Goal: Browse casually: Explore the website without a specific task or goal

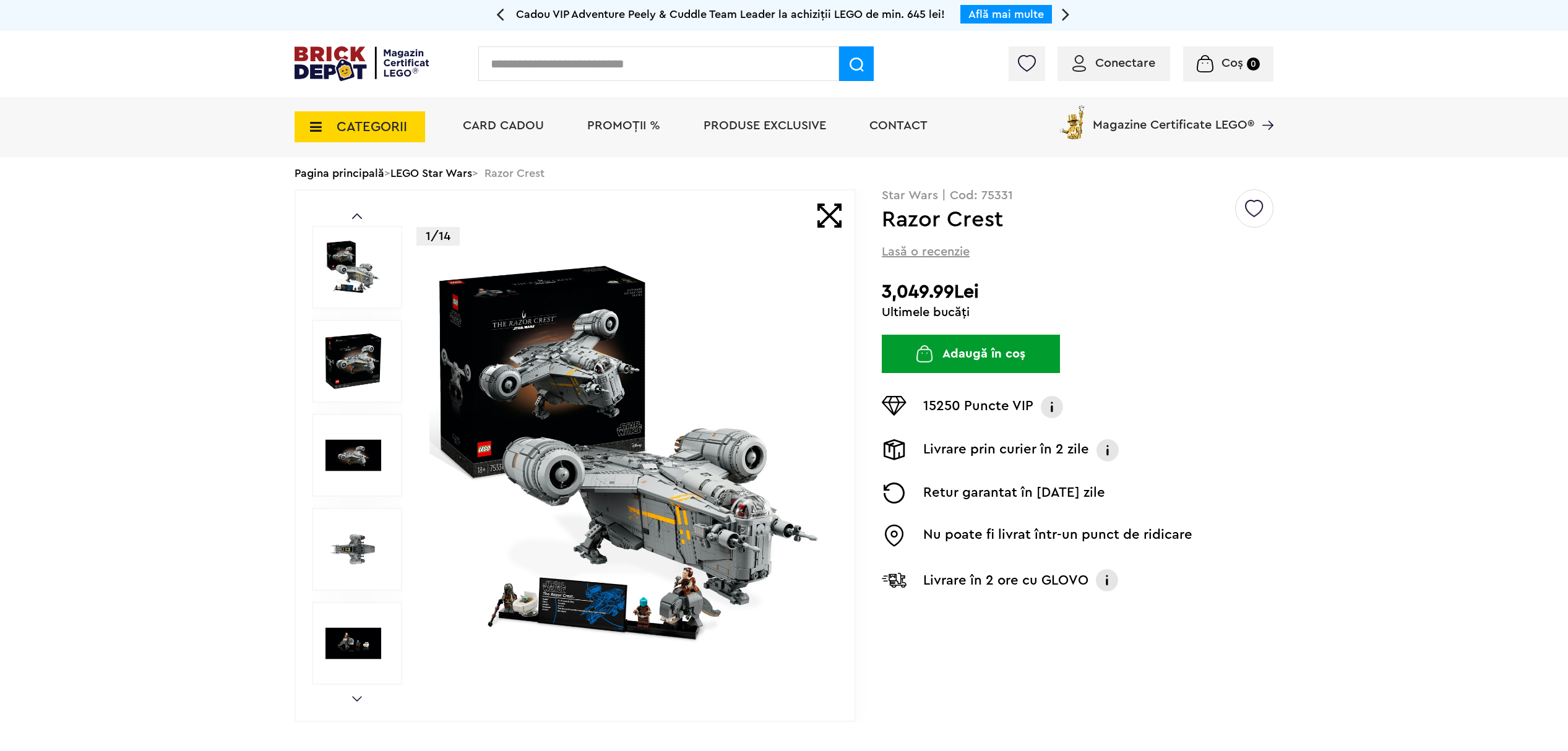
click at [357, 364] on img at bounding box center [353, 362] width 56 height 56
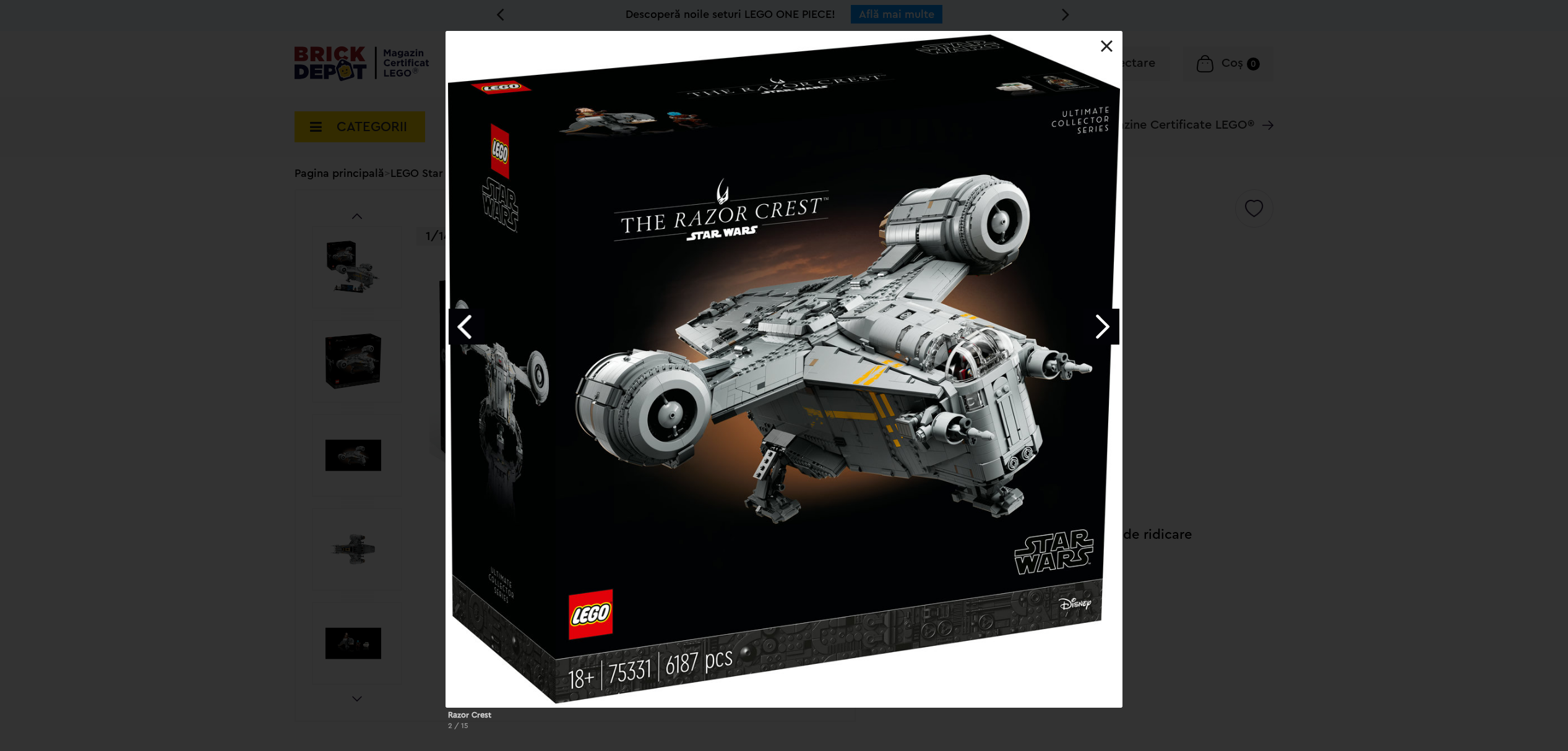
click at [1106, 325] on link "Next image" at bounding box center [1101, 327] width 36 height 36
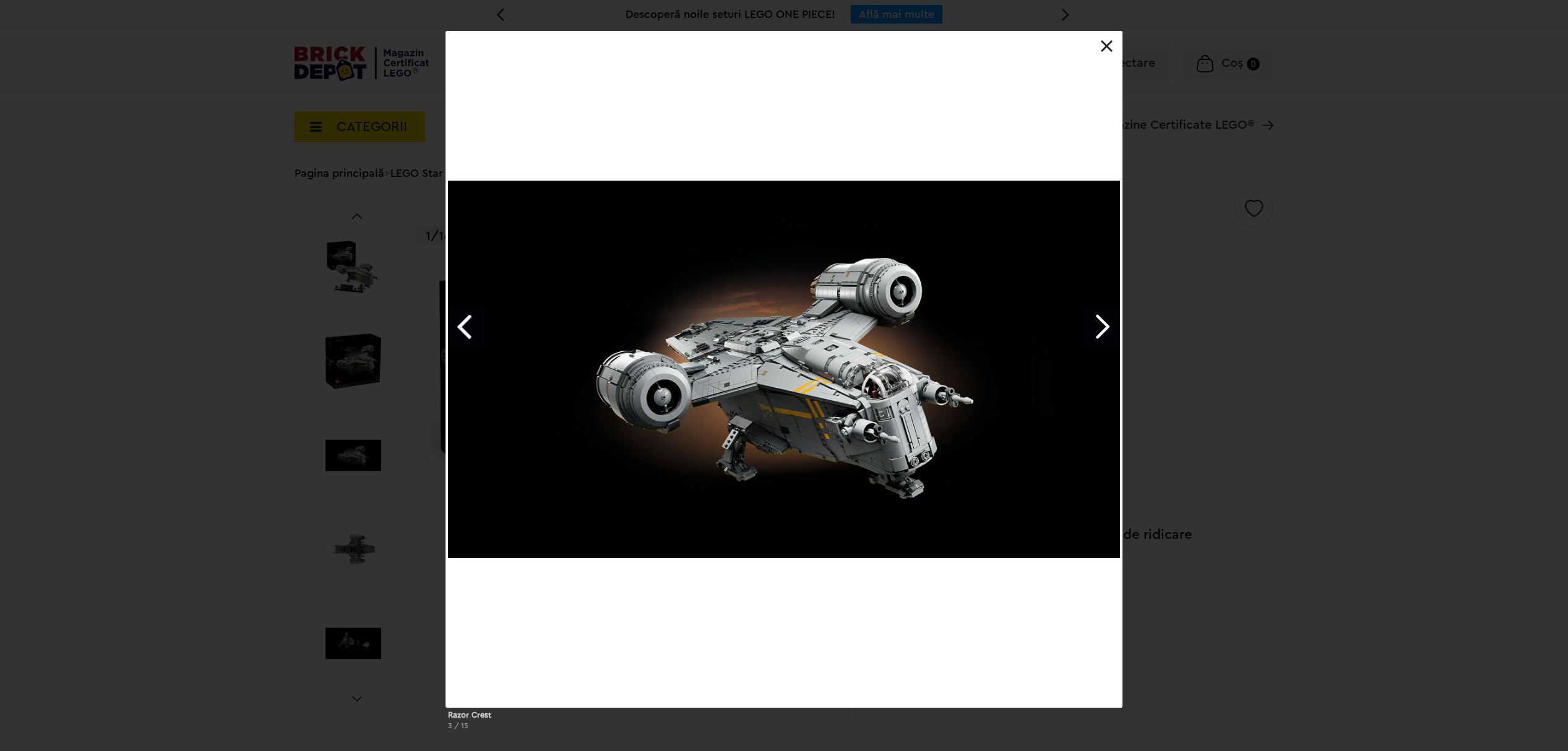
click at [1106, 325] on link "Next image" at bounding box center [1101, 327] width 36 height 36
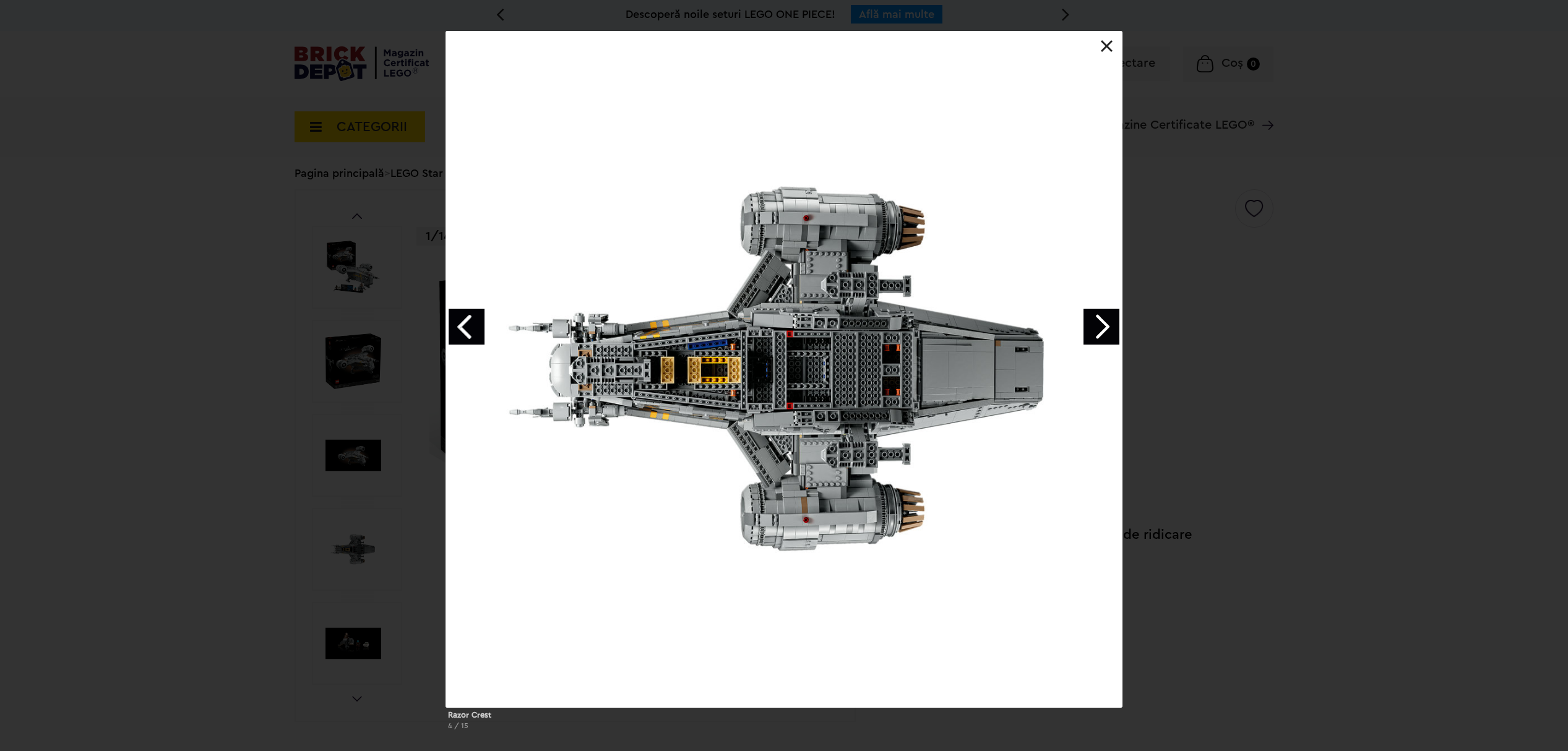
click at [1106, 325] on link "Next image" at bounding box center [1101, 327] width 36 height 36
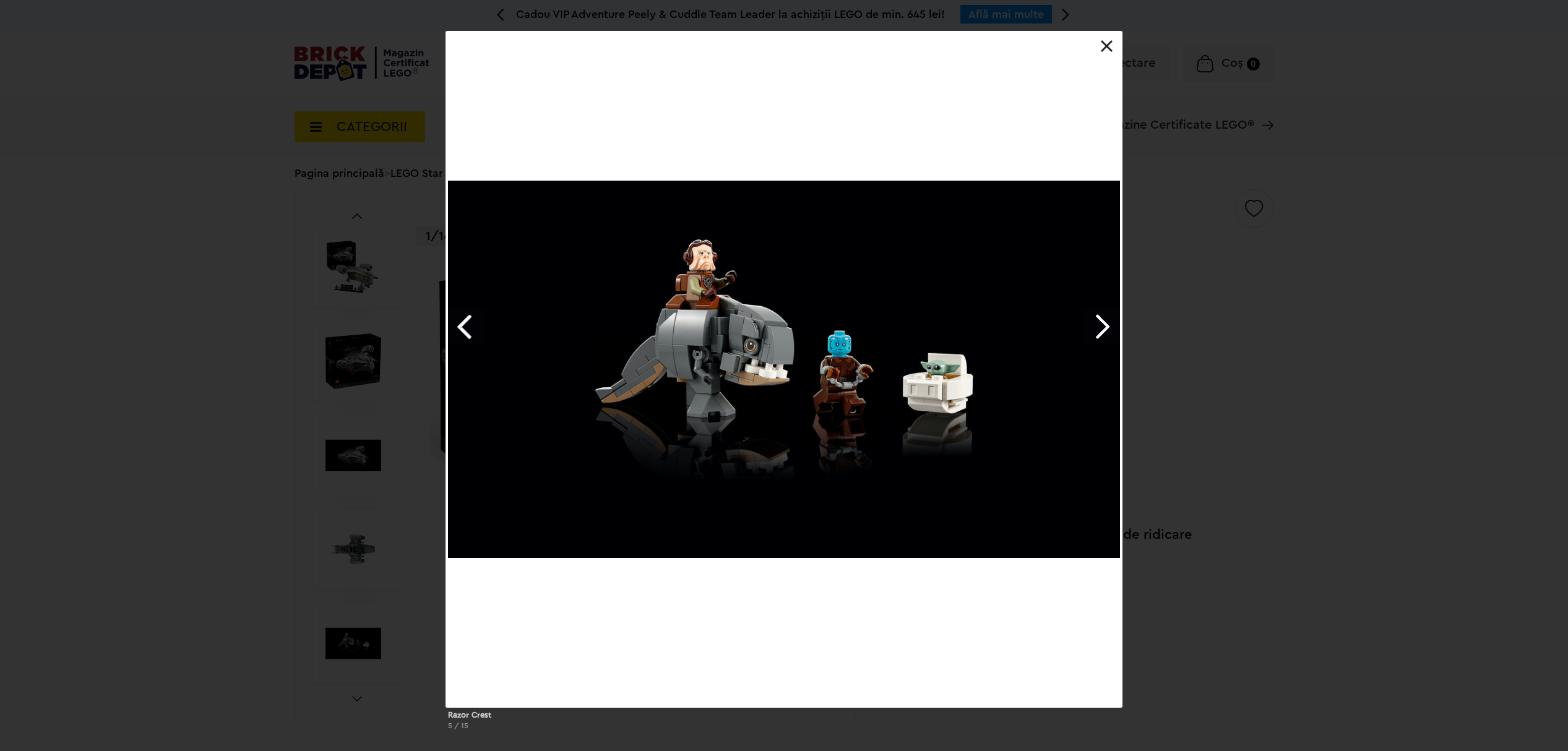
click at [1106, 325] on link "Next image" at bounding box center [1101, 327] width 36 height 36
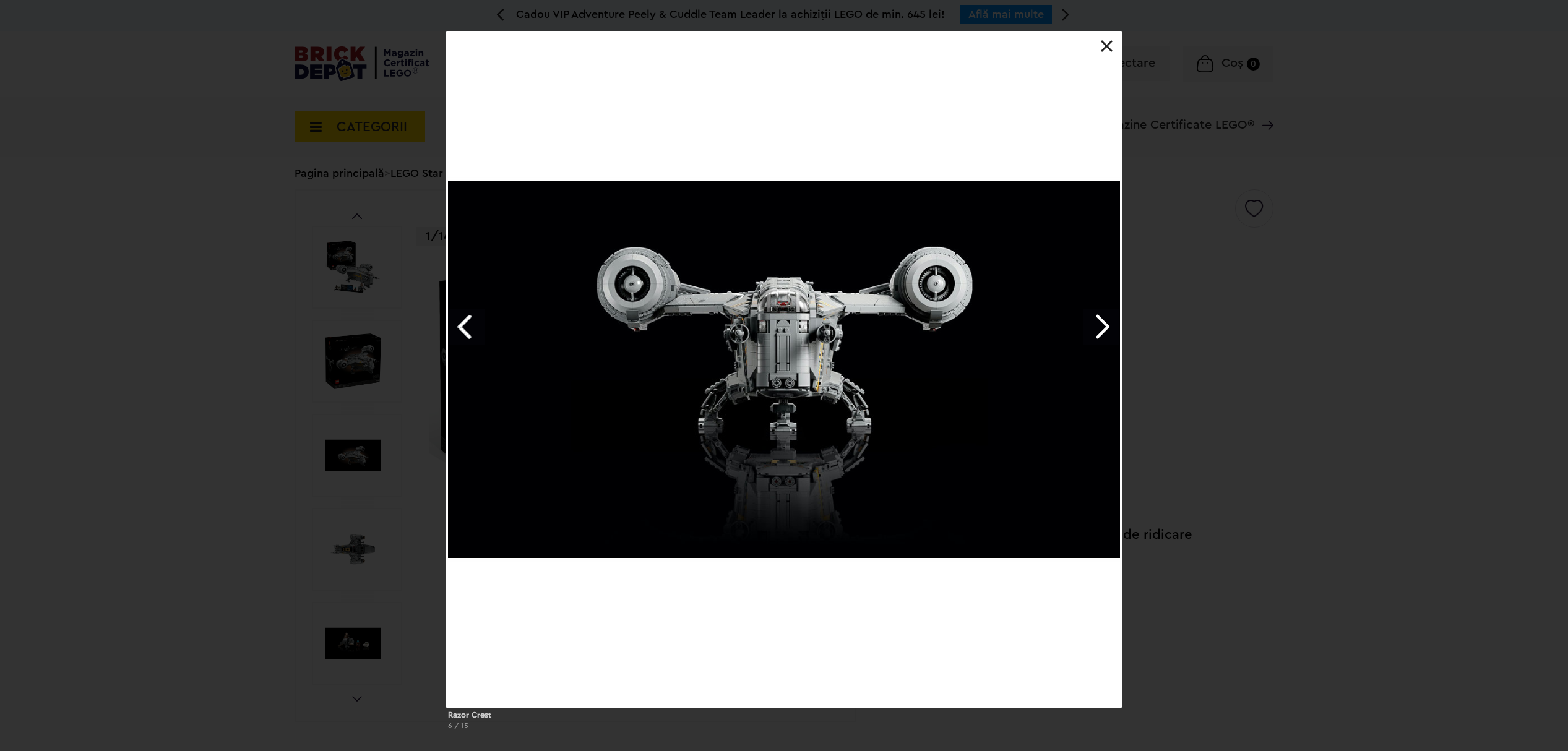
click at [1106, 325] on link "Next image" at bounding box center [1101, 327] width 36 height 36
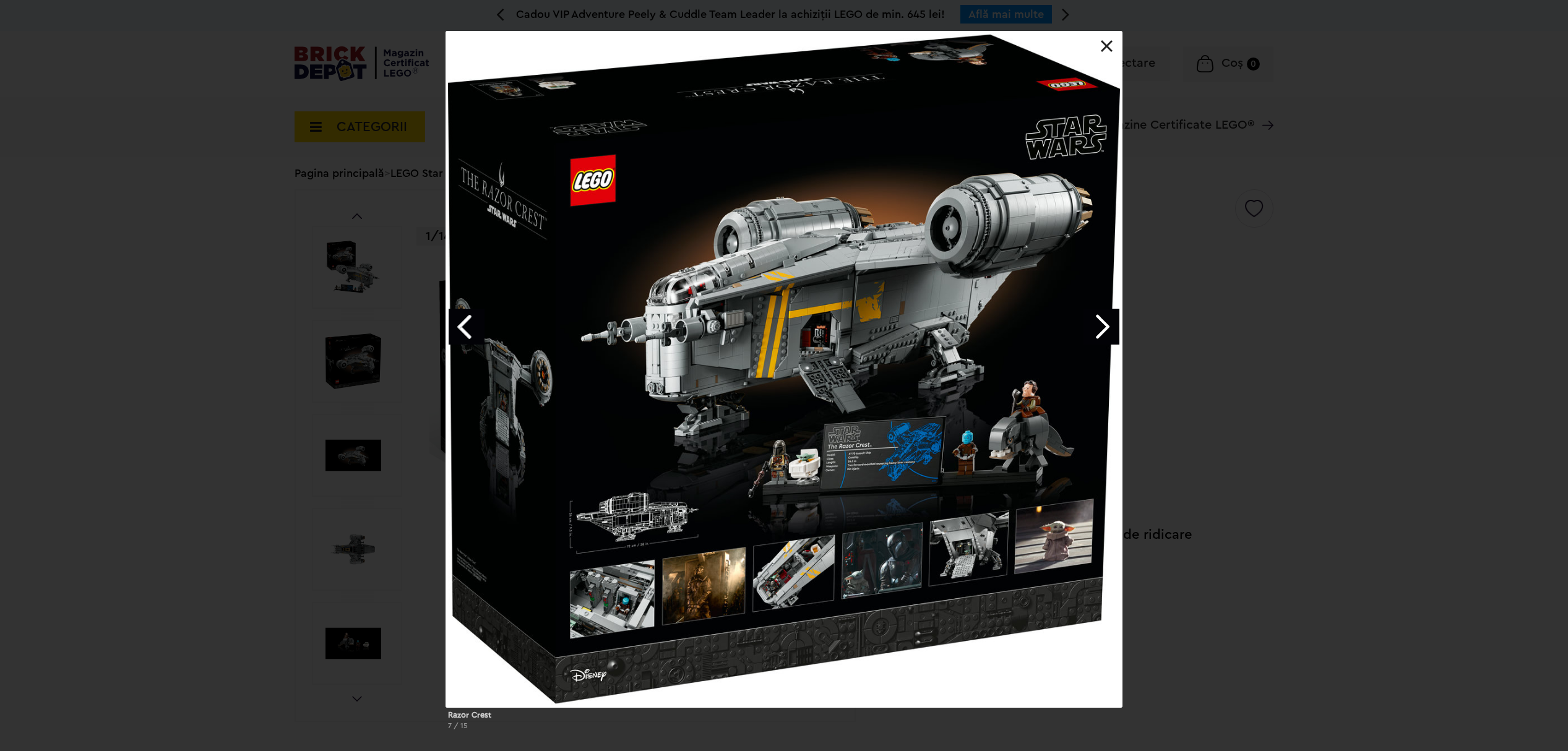
click at [1106, 325] on link "Next image" at bounding box center [1101, 327] width 36 height 36
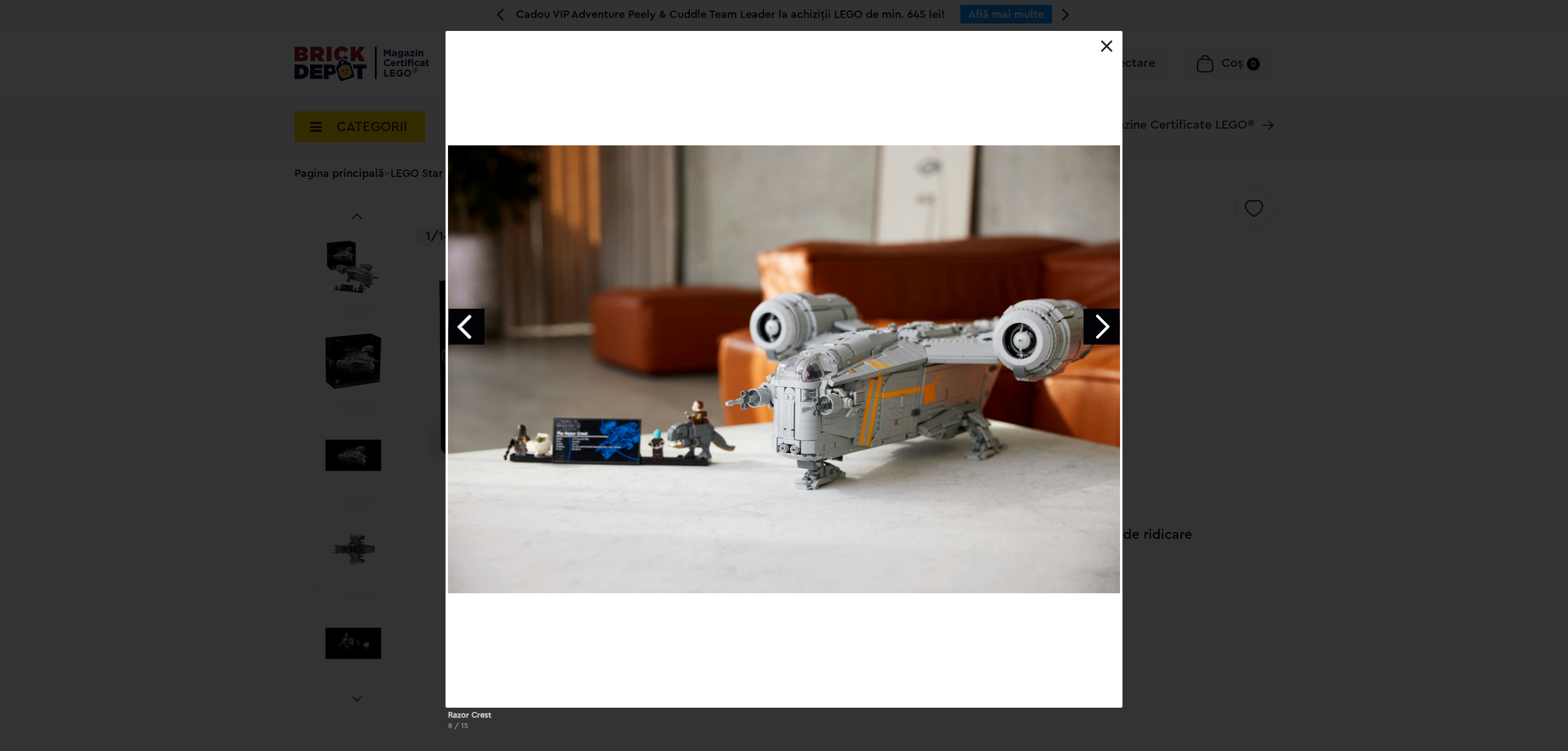
click at [1114, 38] on div at bounding box center [784, 369] width 677 height 677
click at [1107, 42] on link at bounding box center [1107, 47] width 13 height 13
